Goal: Information Seeking & Learning: Find specific fact

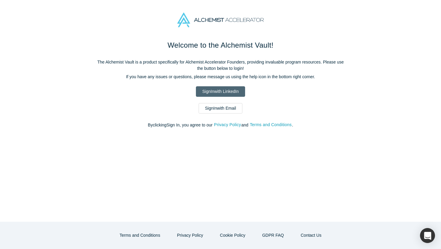
click at [222, 94] on link "Sign In with LinkedIn" at bounding box center [220, 91] width 49 height 10
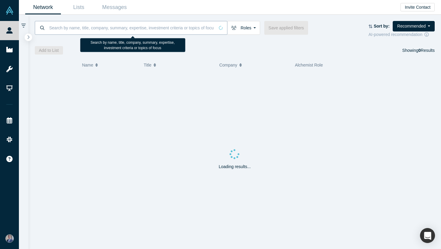
click at [121, 26] on input at bounding box center [132, 28] width 166 height 14
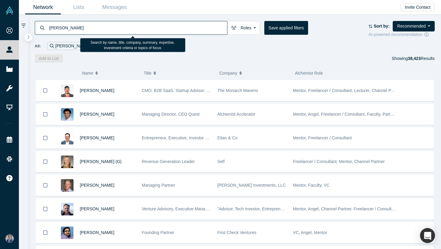
type input "[PERSON_NAME]"
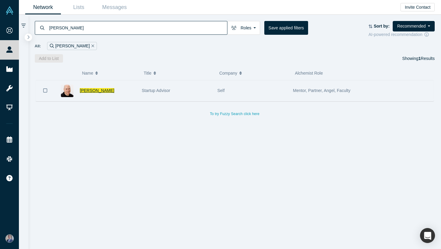
click at [90, 92] on span "[PERSON_NAME]" at bounding box center [97, 90] width 34 height 5
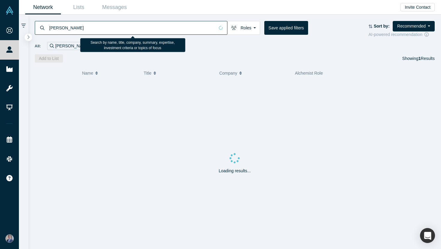
drag, startPoint x: 23, startPoint y: 27, endPoint x: 7, endPoint y: 27, distance: 15.9
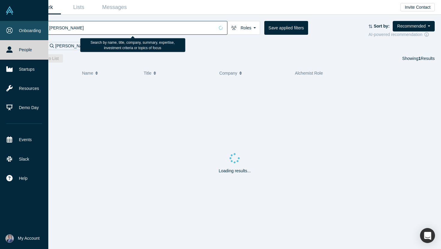
click at [7, 27] on div "Onboarding People Startups Resources Demo Day Events Slack Help Contact Us GDPR…" at bounding box center [220, 124] width 441 height 249
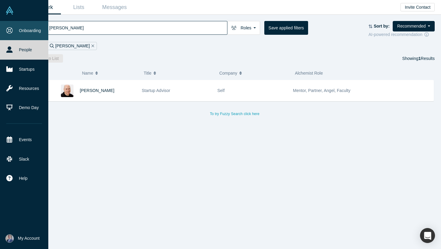
type input "[PERSON_NAME]"
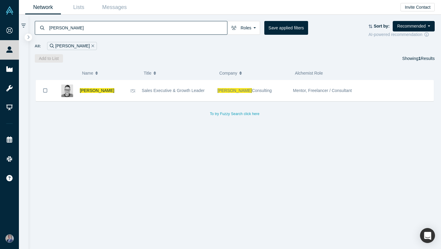
click at [89, 90] on span "[PERSON_NAME]" at bounding box center [97, 90] width 34 height 5
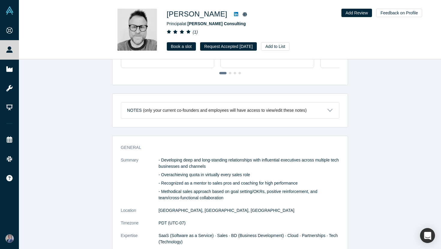
scroll to position [233, 0]
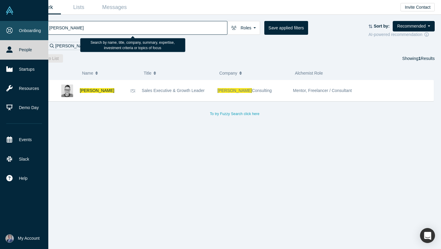
click at [0, 28] on div "Onboarding People Startups Resources Demo Day Events Slack Help Contact Us GDPR…" at bounding box center [220, 124] width 441 height 249
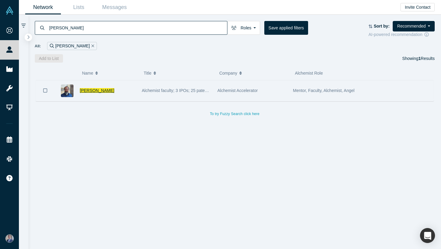
type input "[PERSON_NAME]"
click at [97, 90] on span "[PERSON_NAME]" at bounding box center [97, 90] width 34 height 5
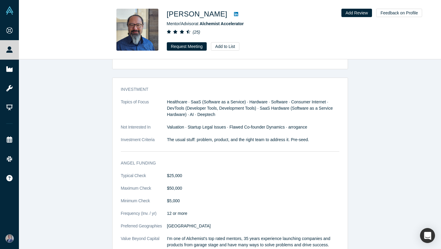
scroll to position [288, 0]
